Goal: Check status: Check status

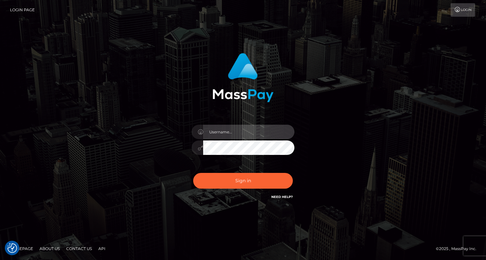
type input "ebellune"
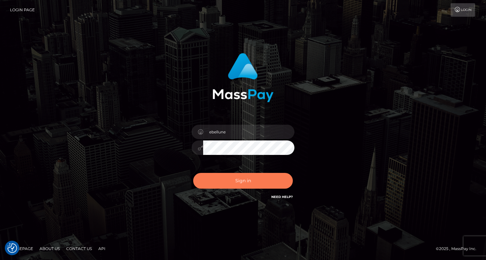
click at [238, 179] on button "Sign in" at bounding box center [243, 181] width 100 height 16
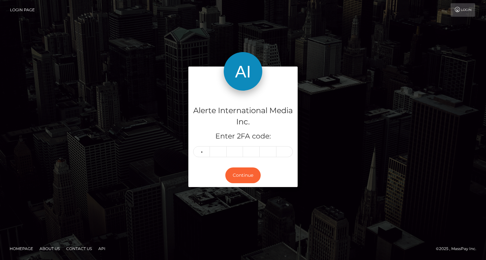
type input "1"
type input "8"
type input "2"
type input "8"
type input "6"
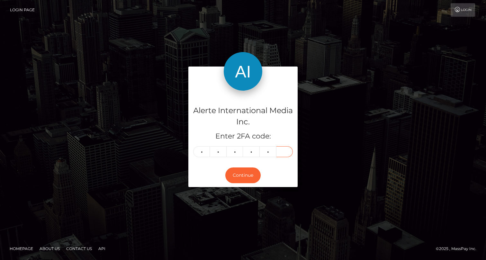
type input "6"
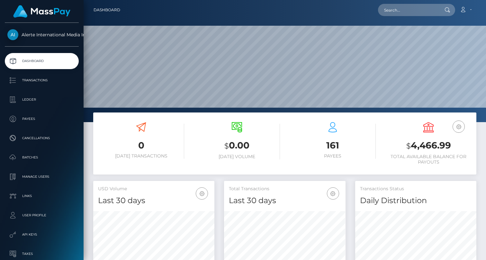
scroll to position [113, 121]
click at [431, 9] on input "text" at bounding box center [408, 10] width 60 height 12
type input "s"
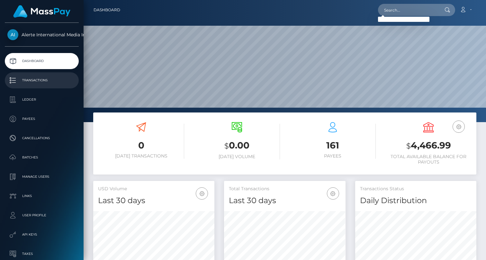
click at [31, 79] on p "Transactions" at bounding box center [41, 81] width 69 height 10
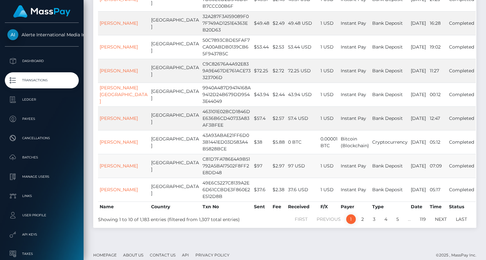
scroll to position [155, 0]
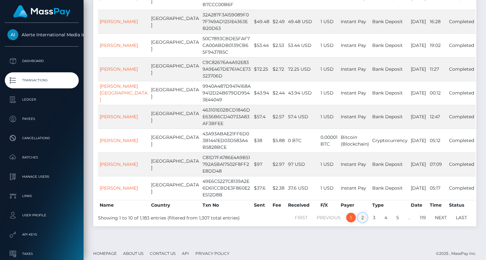
click at [361, 213] on link "2" at bounding box center [363, 218] width 10 height 10
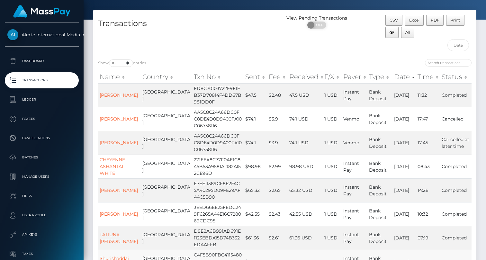
scroll to position [22, 0]
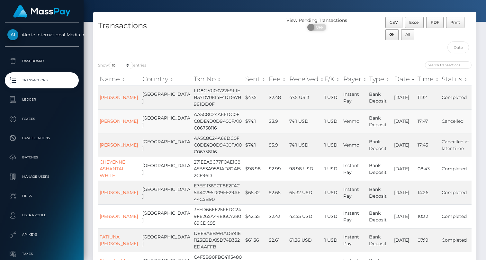
click at [192, 120] on td "AA5C8C24A66DC0FC8DE4D0D9400FA10C06758116" at bounding box center [217, 121] width 51 height 24
click at [108, 120] on link "Nicole Leonardis" at bounding box center [119, 121] width 38 height 6
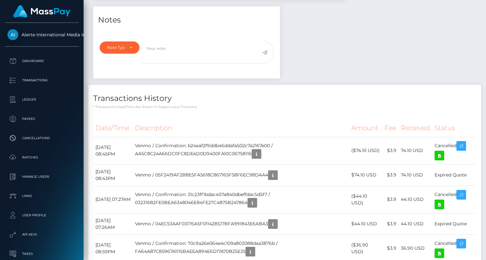
scroll to position [204, 0]
click at [205, 149] on td "Venmo / Confirmation: b24eaf2f9ddb46ddafa502c7a2167e00 / AA5C8C24A66DC0FC8DE4D0…" at bounding box center [241, 150] width 216 height 27
click at [260, 152] on icon "button" at bounding box center [257, 154] width 8 height 8
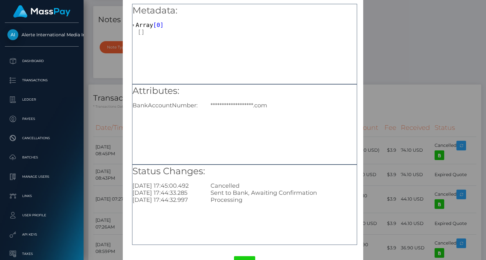
scroll to position [22, 0]
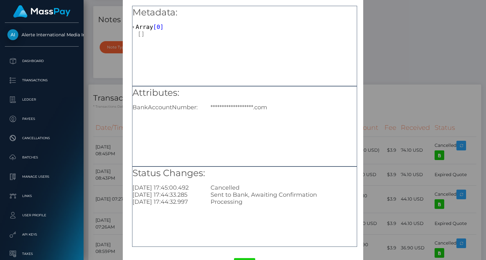
click at [409, 105] on div "**********" at bounding box center [243, 130] width 486 height 260
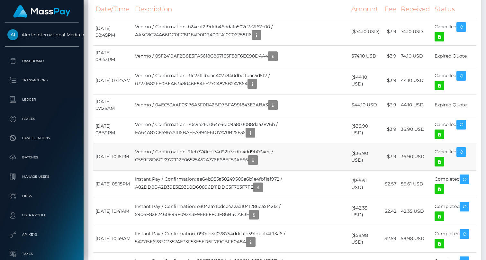
scroll to position [328, 0]
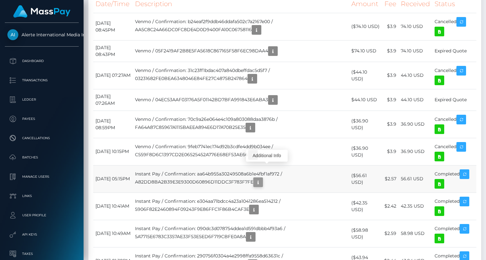
click at [262, 178] on icon "button" at bounding box center [258, 182] width 8 height 8
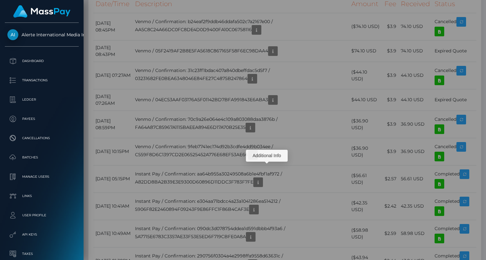
scroll to position [0, 0]
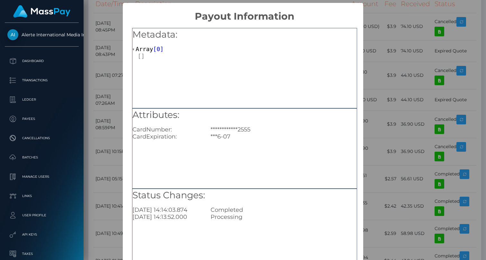
click at [304, 158] on div "**********" at bounding box center [244, 148] width 225 height 80
click at [398, 101] on div "**********" at bounding box center [243, 130] width 486 height 260
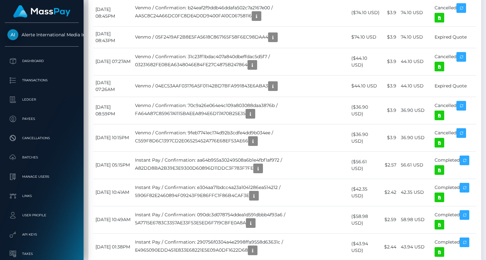
scroll to position [343, 0]
